Goal: Answer question/provide support: Share knowledge or assist other users

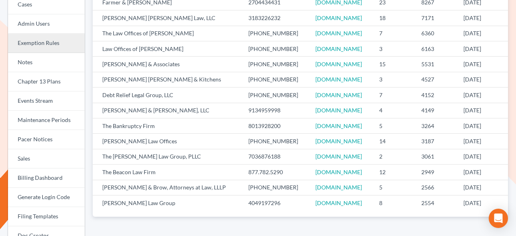
scroll to position [127, 0]
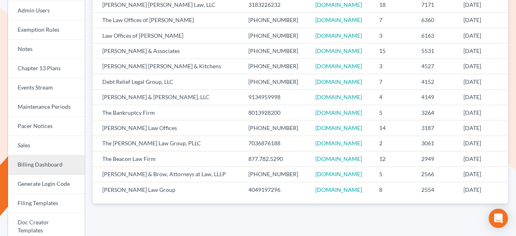
click at [47, 162] on link "Billing Dashboard" at bounding box center [46, 164] width 77 height 19
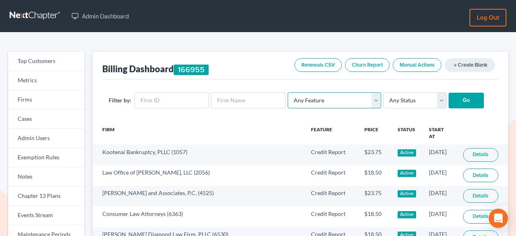
click at [349, 97] on select "Any Feature Start Plus Plan Pro Plus Plan Whoa Plan Credit Report Credit Report…" at bounding box center [333, 100] width 93 height 16
select select "pro_basic_tier1"
click at [287, 92] on select "Any Feature Start Plus Plan Pro Plus Plan Whoa Plan Credit Report Credit Report…" at bounding box center [333, 100] width 93 height 16
click at [449, 101] on input "Go" at bounding box center [465, 101] width 35 height 16
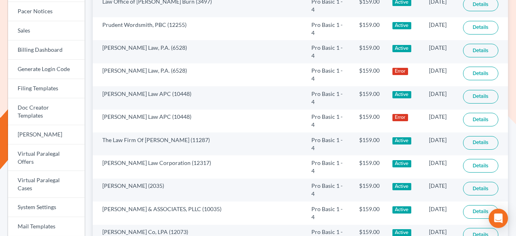
scroll to position [582, 0]
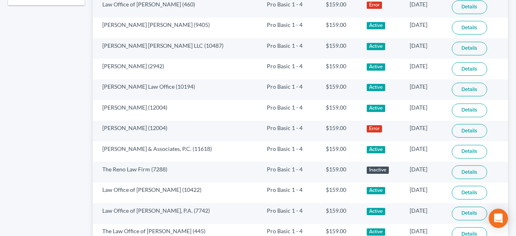
scroll to position [500, 0]
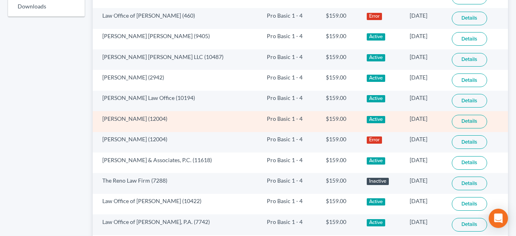
click at [464, 122] on link "Details" at bounding box center [468, 122] width 35 height 14
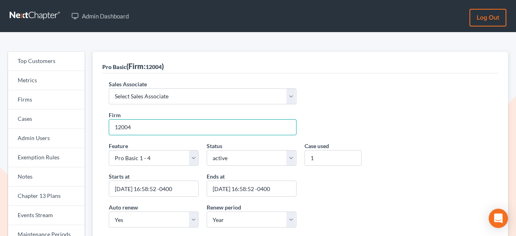
click at [134, 130] on input "12004" at bounding box center [203, 127] width 188 height 16
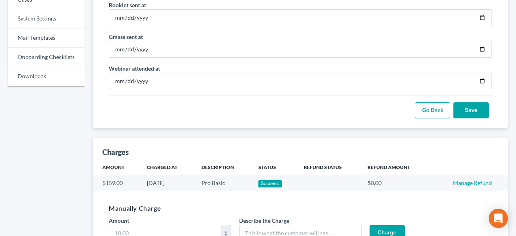
scroll to position [485, 0]
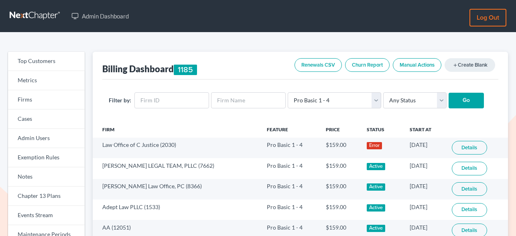
scroll to position [500, 0]
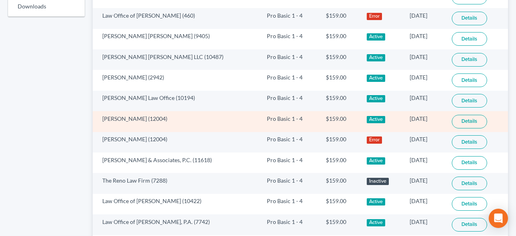
click at [137, 121] on td "Javier Sara (12004)" at bounding box center [177, 121] width 168 height 20
click at [139, 121] on td "Javier Sara (12004)" at bounding box center [177, 121] width 168 height 20
copy td "12004"
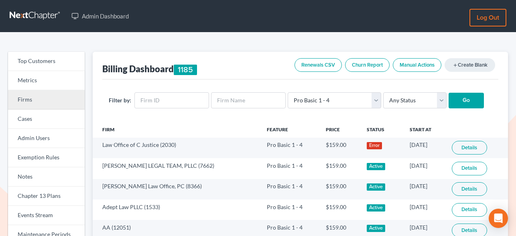
click at [28, 96] on link "Firms" at bounding box center [46, 99] width 77 height 19
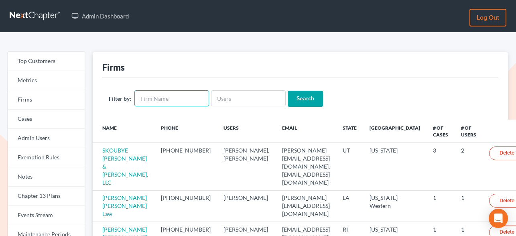
click at [197, 104] on input "text" at bounding box center [171, 98] width 75 height 16
type input "[PERSON_NAME]"
click at [287, 91] on input "Search" at bounding box center [304, 99] width 35 height 16
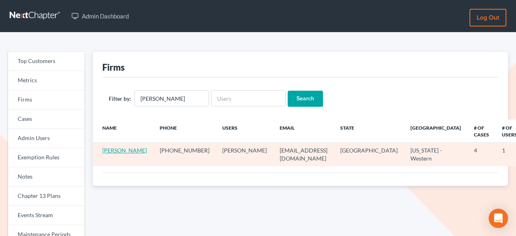
click at [112, 151] on link "[PERSON_NAME]" at bounding box center [124, 150] width 45 height 7
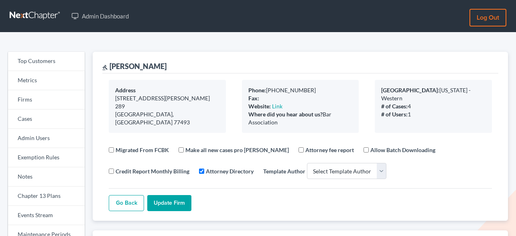
select select
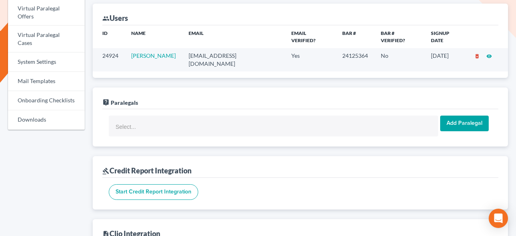
scroll to position [378, 0]
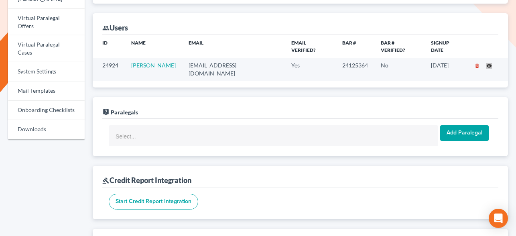
drag, startPoint x: 491, startPoint y: 59, endPoint x: 181, endPoint y: 2, distance: 314.6
click at [0, 0] on div "Top Customers Metrics Firms Cases Admin Users Exemption Rules Notes Chapter 13 …" at bounding box center [258, 226] width 516 height 1142
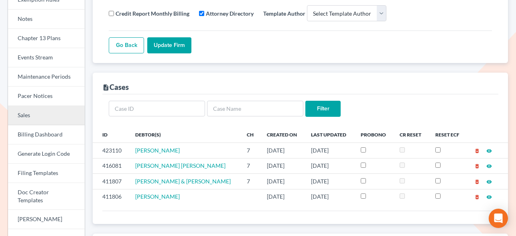
scroll to position [154, 0]
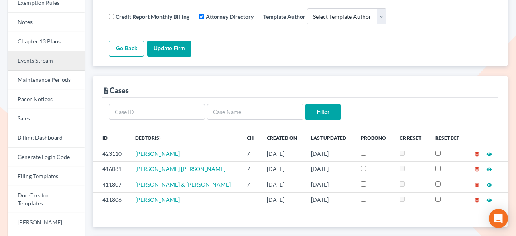
click at [35, 56] on link "Events Stream" at bounding box center [46, 60] width 77 height 19
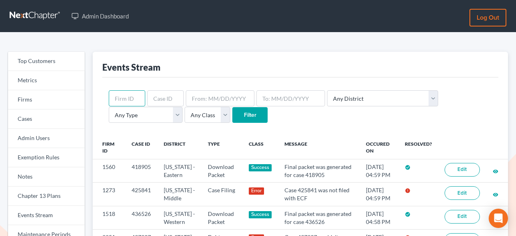
click at [137, 97] on input "text" at bounding box center [127, 98] width 36 height 16
type input "12004"
click at [232, 114] on input "Filter" at bounding box center [249, 115] width 35 height 16
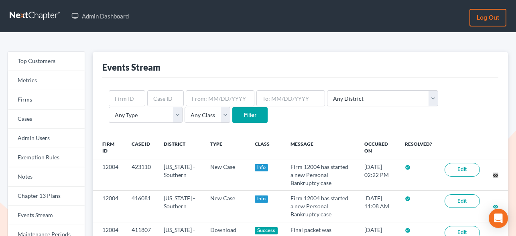
drag, startPoint x: 497, startPoint y: 78, endPoint x: 271, endPoint y: 6, distance: 237.4
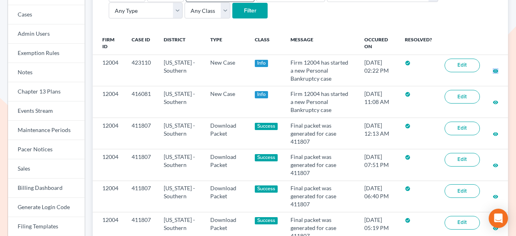
scroll to position [123, 0]
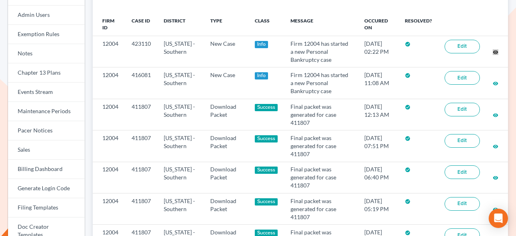
drag, startPoint x: 496, startPoint y: 50, endPoint x: 1, endPoint y: 168, distance: 508.6
